Goal: Task Accomplishment & Management: Complete application form

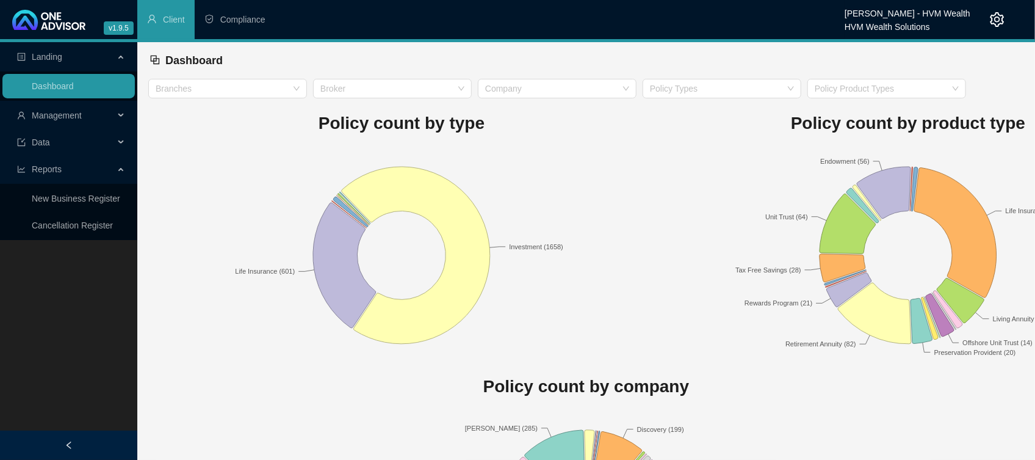
click at [49, 112] on span "Management" at bounding box center [57, 115] width 50 height 10
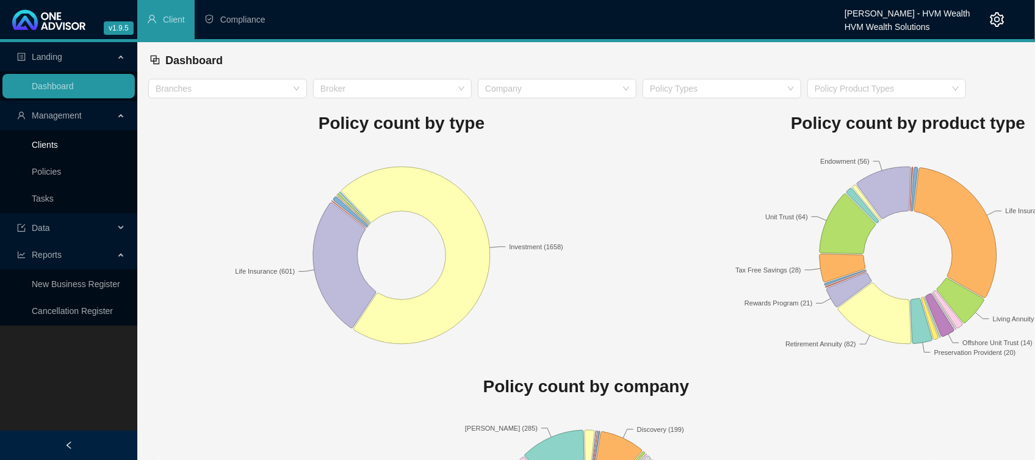
click at [46, 147] on link "Clients" at bounding box center [45, 145] width 26 height 10
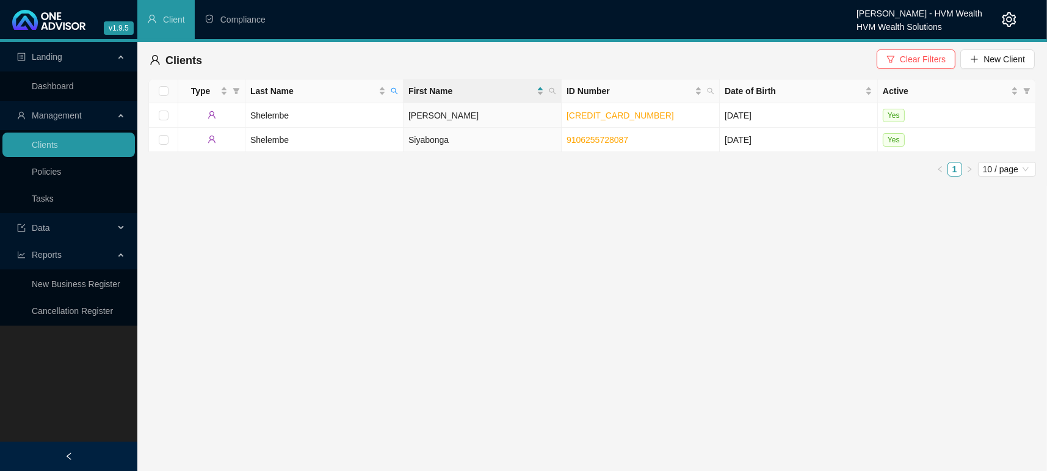
click at [520, 228] on main "Landing Dashboard Management Clients Policies Tasks Data Reports New Business R…" at bounding box center [523, 256] width 1047 height 429
click at [922, 63] on span "Clear Filters" at bounding box center [923, 59] width 46 height 13
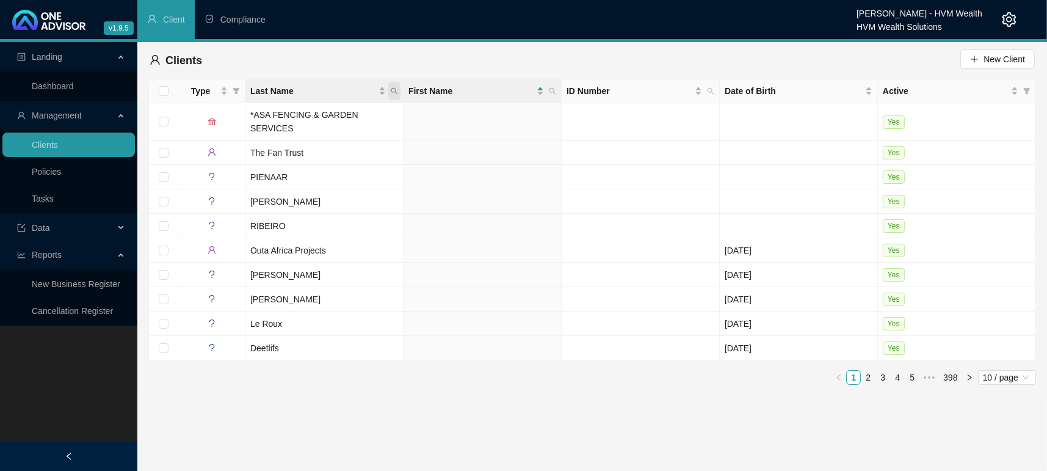
click at [391, 90] on icon "search" at bounding box center [394, 90] width 7 height 7
type input "wHITE"
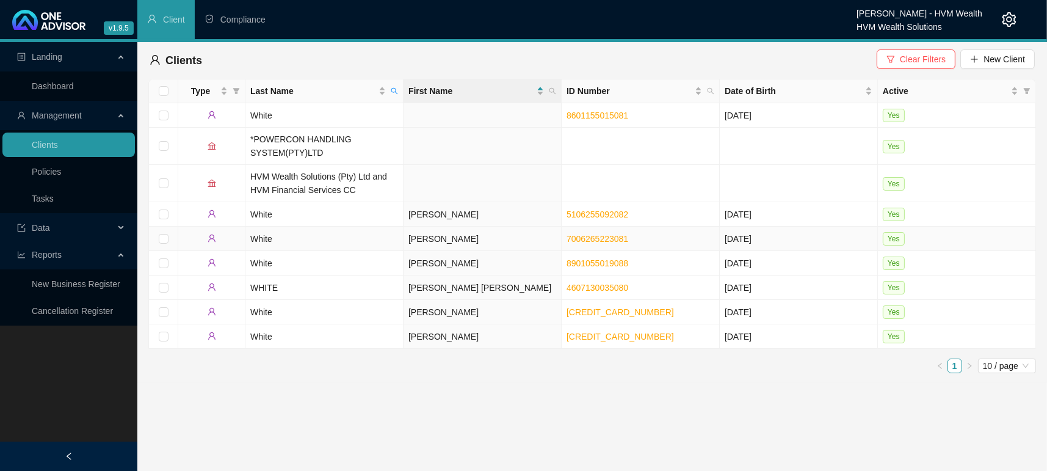
click at [271, 234] on td "White" at bounding box center [324, 238] width 158 height 24
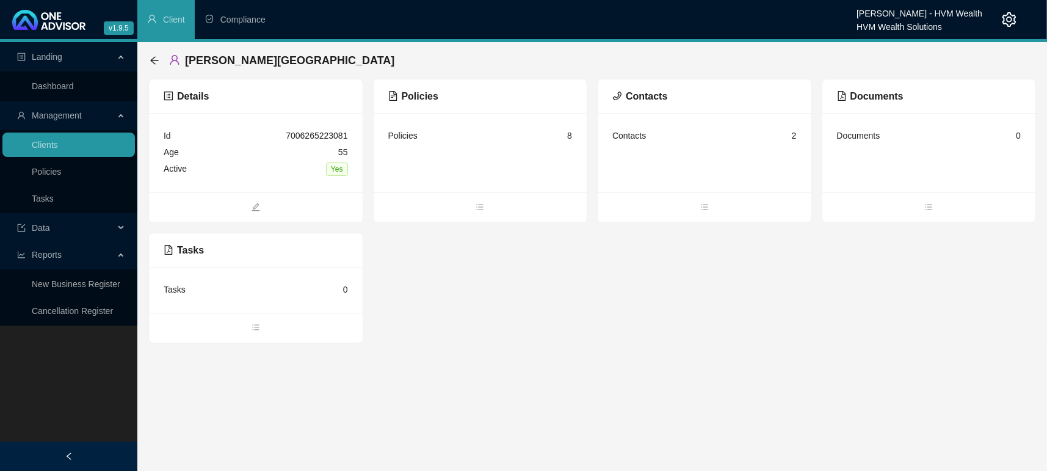
click at [474, 216] on ul at bounding box center [481, 207] width 214 height 30
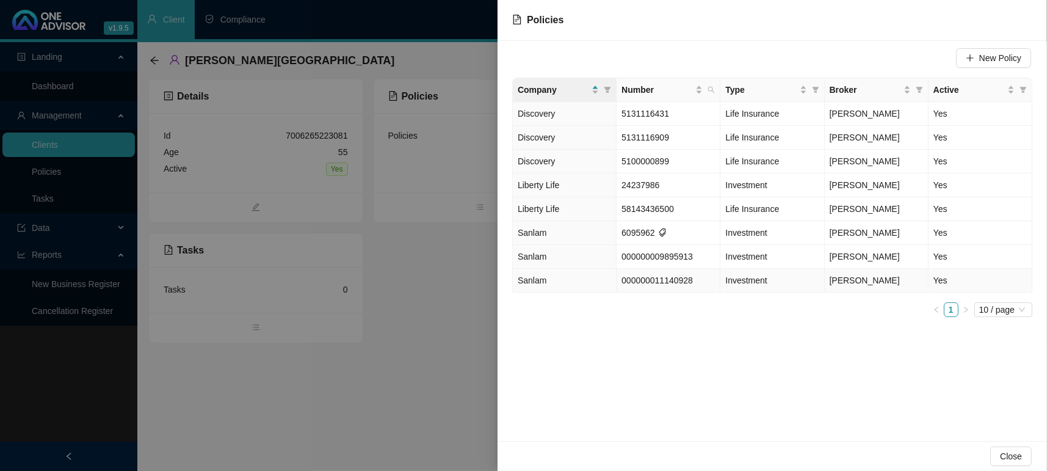
click at [536, 282] on span "Sanlam" at bounding box center [532, 280] width 29 height 10
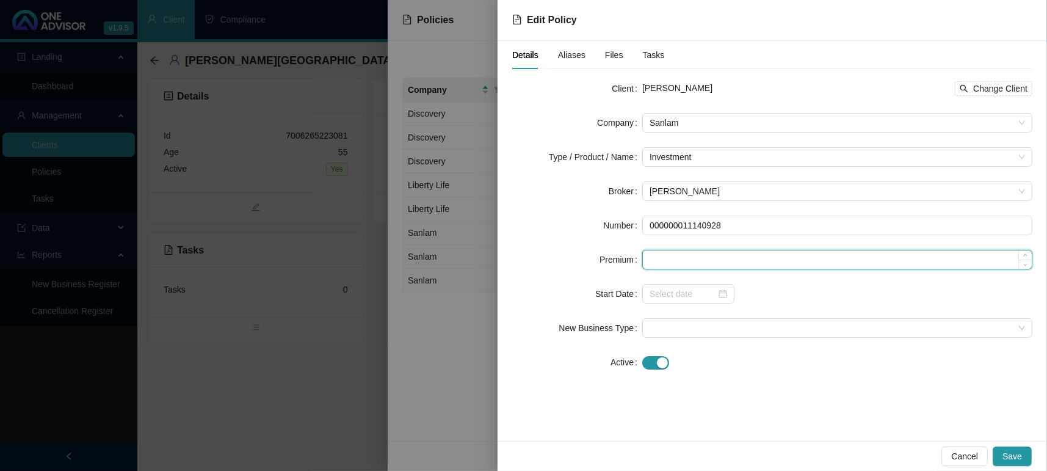
click at [712, 263] on input at bounding box center [837, 259] width 389 height 18
click at [701, 252] on input at bounding box center [837, 259] width 389 height 18
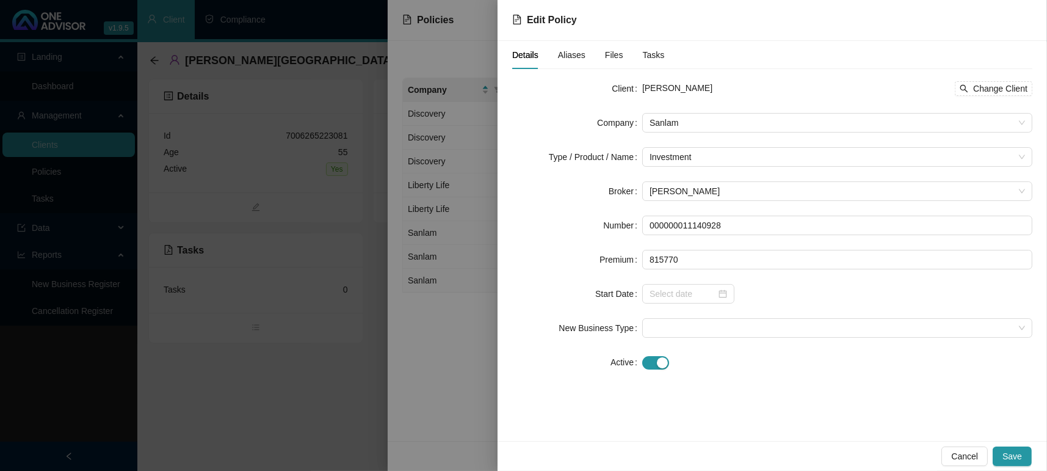
type input "815770.00"
click at [830, 290] on div at bounding box center [837, 294] width 390 height 20
click at [731, 289] on div at bounding box center [688, 294] width 92 height 20
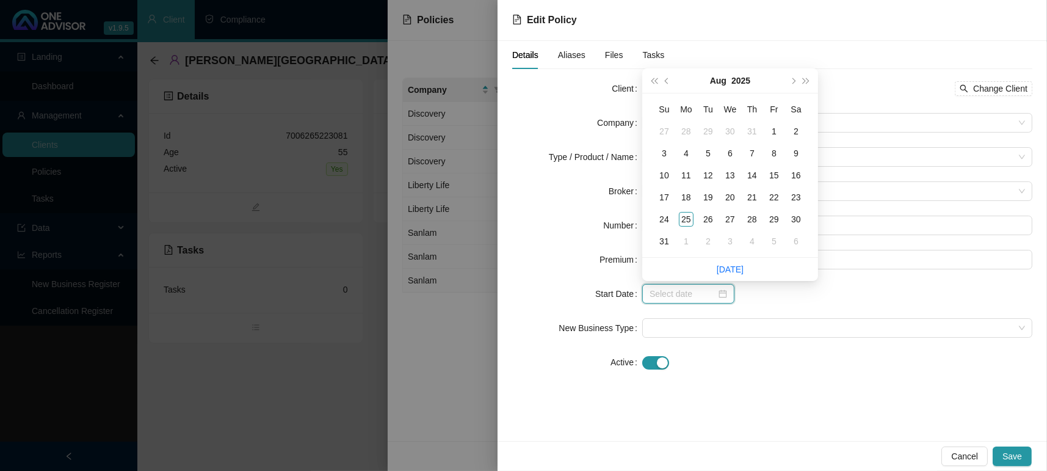
click at [719, 294] on div at bounding box center [689, 293] width 78 height 13
type input "[DATE]"
click at [668, 81] on span "prev-year" at bounding box center [668, 81] width 6 height 6
type input "[DATE]"
click at [778, 156] on div "11" at bounding box center [774, 153] width 15 height 15
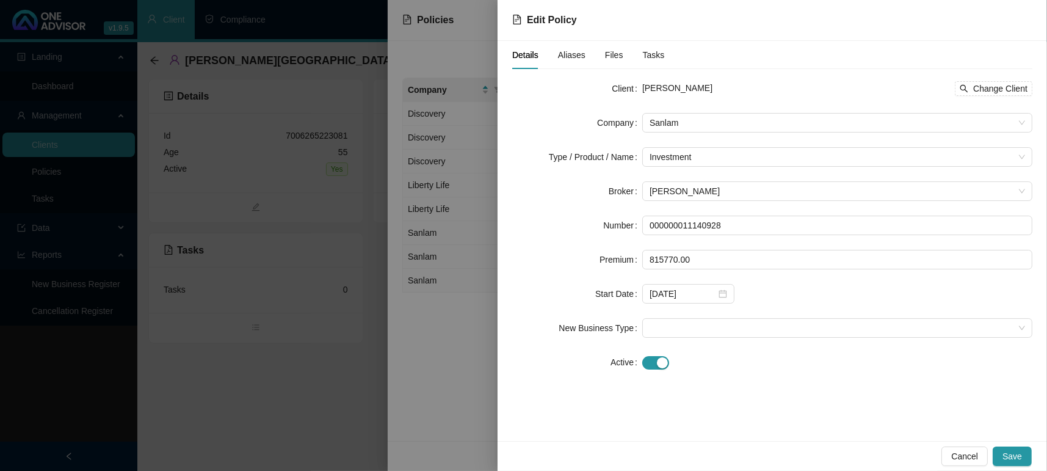
click at [748, 303] on form "Client [PERSON_NAME] Change Client Company Sanlam Type / Product / Name Investm…" at bounding box center [772, 225] width 520 height 293
click at [701, 318] on div at bounding box center [837, 328] width 390 height 20
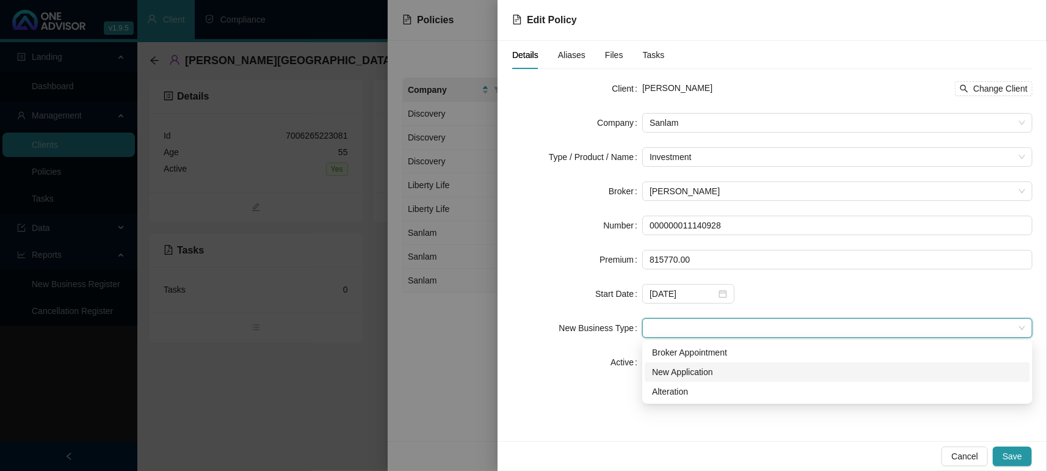
click at [713, 371] on div "New Application" at bounding box center [837, 371] width 371 height 13
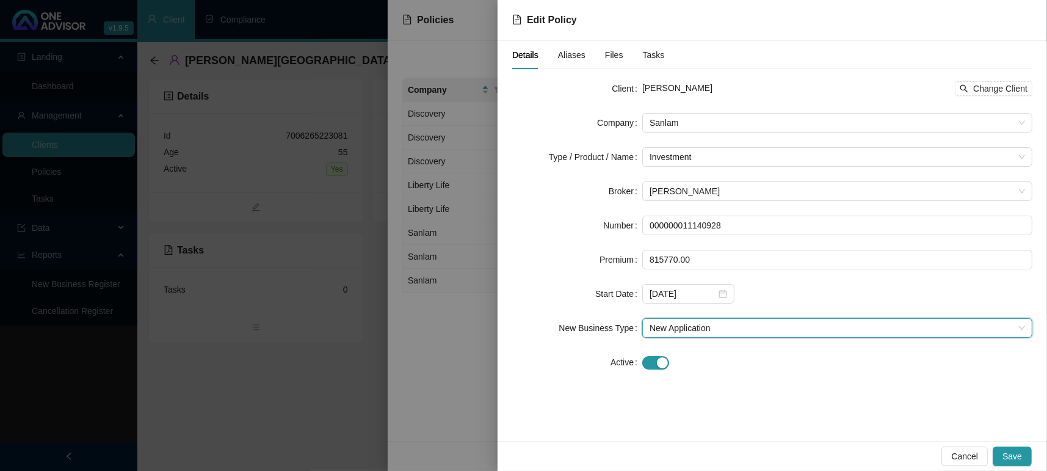
click at [740, 428] on div "Details Aliases Files Tasks Client [PERSON_NAME] Change Client Company Sanlam T…" at bounding box center [772, 241] width 549 height 400
click at [1028, 456] on button "Save" at bounding box center [1012, 456] width 39 height 20
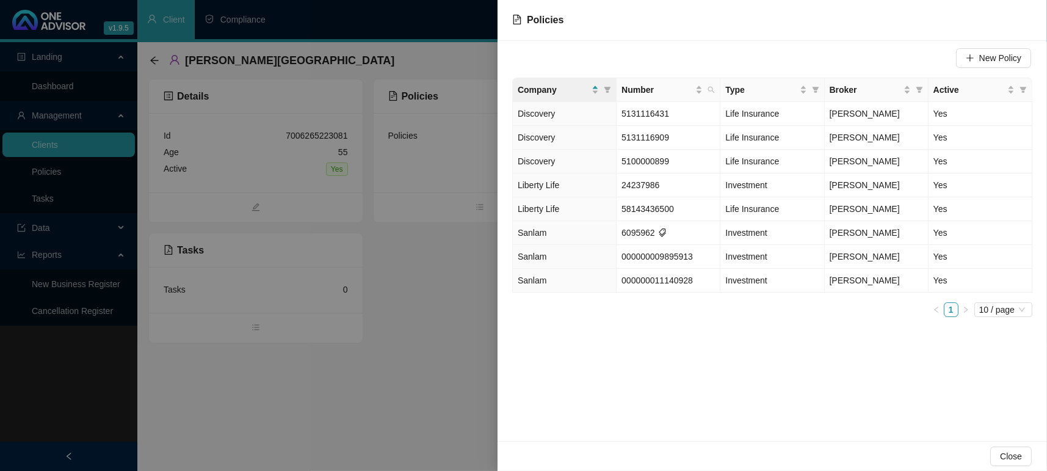
click at [1028, 456] on button "Close" at bounding box center [1011, 456] width 42 height 20
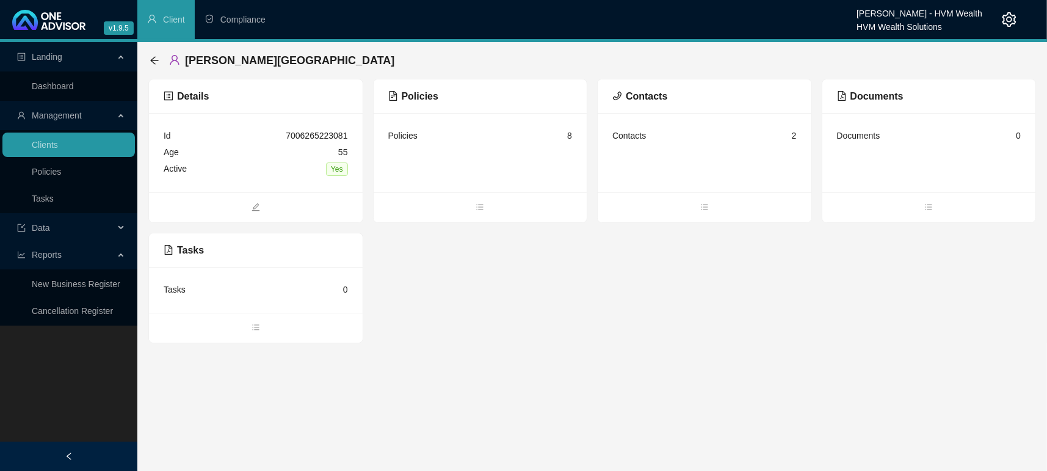
click at [615, 437] on main "Landing Dashboard Management Clients Policies Tasks Data Reports New Business R…" at bounding box center [523, 256] width 1047 height 429
click at [32, 91] on link "Dashboard" at bounding box center [53, 86] width 42 height 10
